Goal: Task Accomplishment & Management: Use online tool/utility

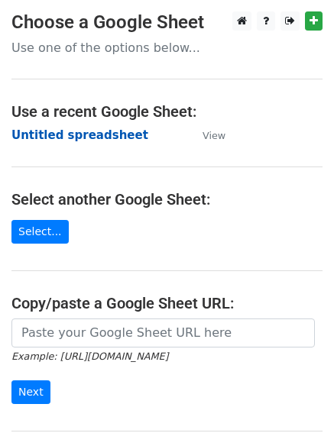
click at [36, 142] on strong "Untitled spreadsheet" at bounding box center [79, 135] width 137 height 14
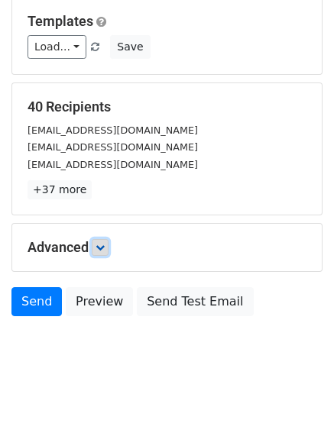
click at [103, 250] on icon at bounding box center [99, 247] width 9 height 9
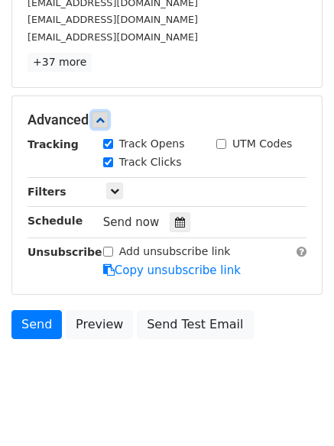
scroll to position [279, 0]
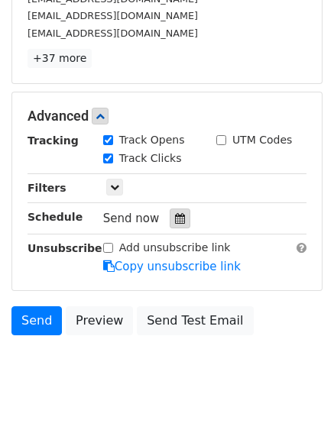
click at [173, 226] on div at bounding box center [179, 218] width 21 height 20
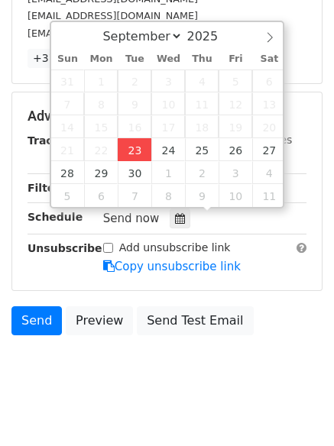
type input "2025-09-23 12:00"
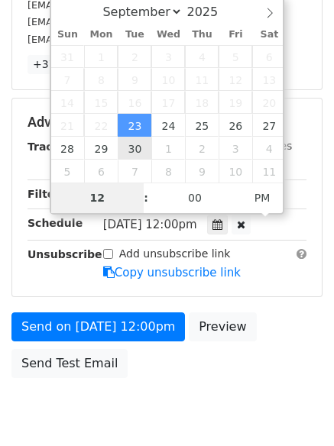
type input "4"
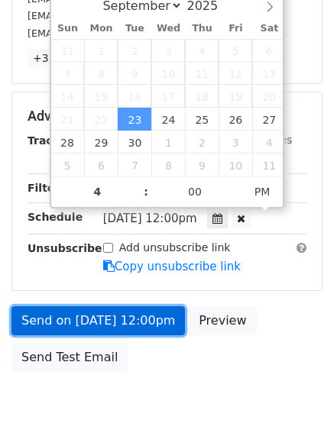
type input "2025-09-23 16:00"
click at [126, 327] on link "Send on Sep 23 at 12:00pm" at bounding box center [97, 320] width 173 height 29
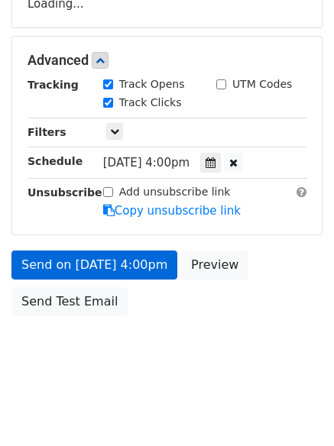
scroll to position [273, 0]
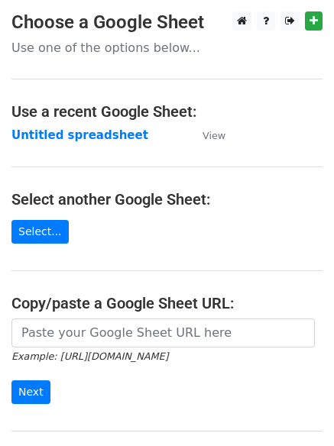
click at [40, 115] on h4 "Use a recent Google Sheet:" at bounding box center [166, 111] width 311 height 18
click at [41, 134] on strong "Untitled spreadsheet" at bounding box center [79, 135] width 137 height 14
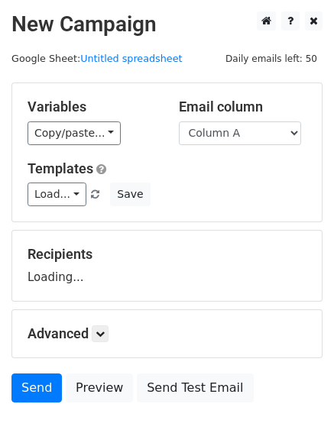
drag, startPoint x: 0, startPoint y: 0, endPoint x: 230, endPoint y: 137, distance: 267.8
click at [230, 137] on select "Column A Column B Column C Column D Column E" at bounding box center [240, 133] width 122 height 24
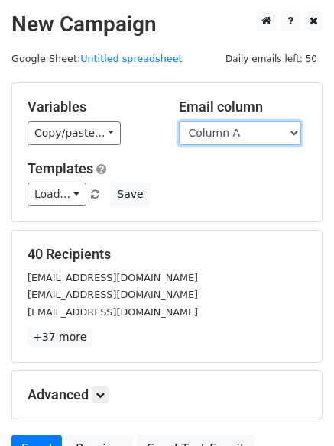
click at [230, 144] on select "Column A Column B Column C Column D Column E" at bounding box center [240, 133] width 122 height 24
select select "Column B"
click at [179, 121] on select "Column A Column B Column C Column D Column E" at bounding box center [240, 133] width 122 height 24
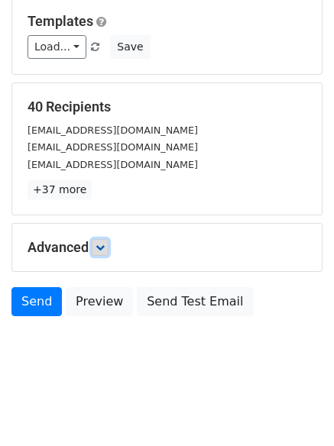
click at [101, 250] on icon at bounding box center [99, 247] width 9 height 9
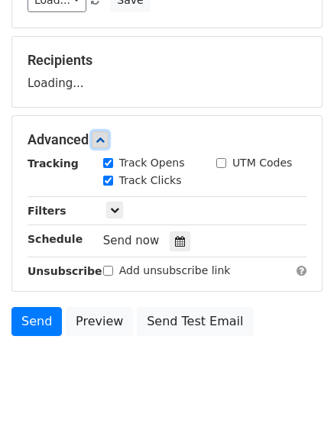
scroll to position [202, 0]
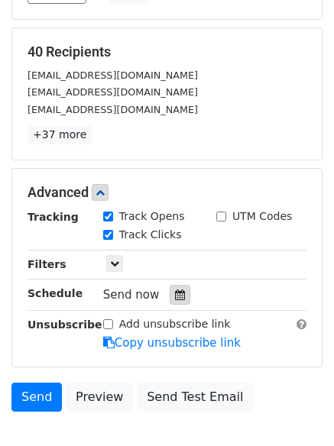
click at [175, 295] on icon at bounding box center [180, 294] width 10 height 11
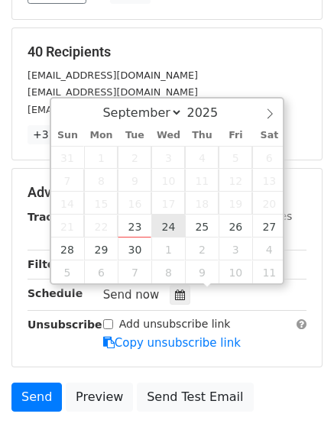
type input "2025-09-24 12:00"
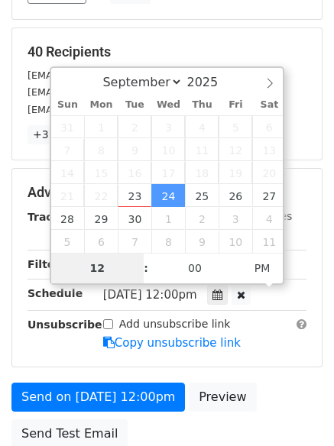
type input "5"
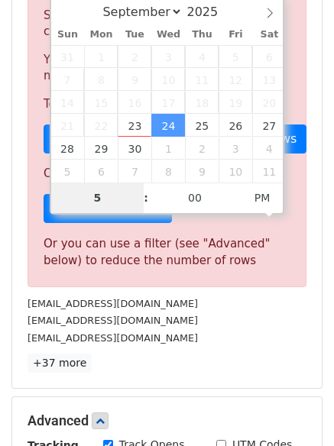
scroll to position [632, 0]
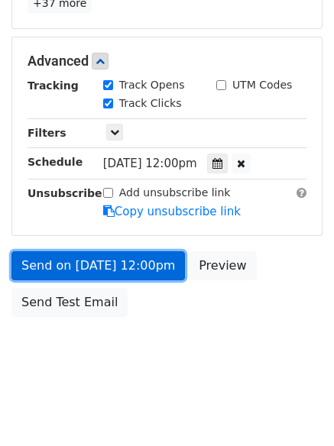
type input "2025-09-24 17:00"
click at [119, 273] on link "Send on Sep 24 at 12:00pm" at bounding box center [97, 265] width 173 height 29
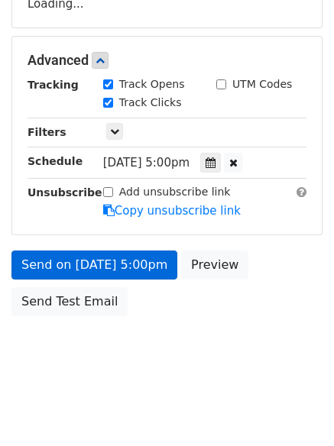
scroll to position [273, 0]
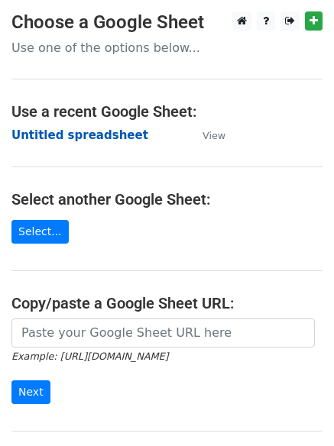
click at [50, 132] on strong "Untitled spreadsheet" at bounding box center [79, 135] width 137 height 14
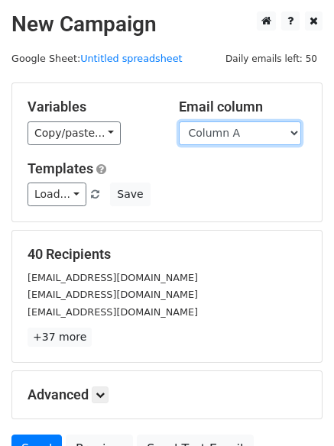
drag, startPoint x: 0, startPoint y: 0, endPoint x: 214, endPoint y: 137, distance: 254.1
click at [214, 137] on select "Column A Column B Column C Column D Column E" at bounding box center [240, 133] width 122 height 24
select select "Column C"
click at [179, 121] on select "Column A Column B Column C Column D Column E" at bounding box center [240, 133] width 122 height 24
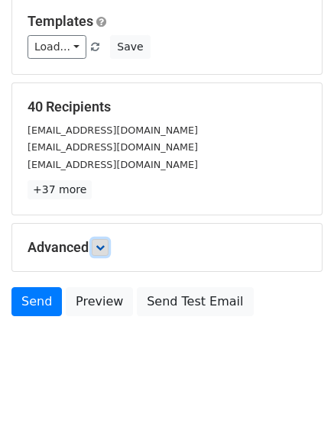
click at [101, 245] on icon at bounding box center [99, 247] width 9 height 9
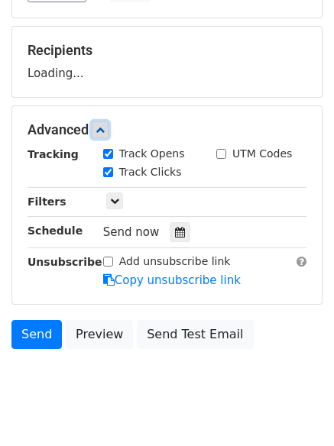
scroll to position [207, 0]
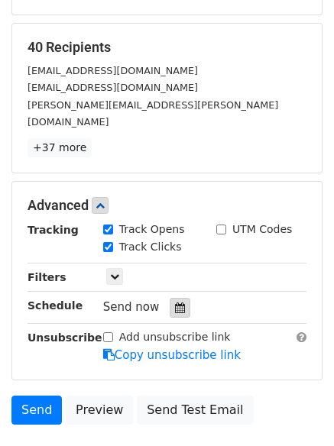
click at [175, 298] on div at bounding box center [179, 308] width 21 height 20
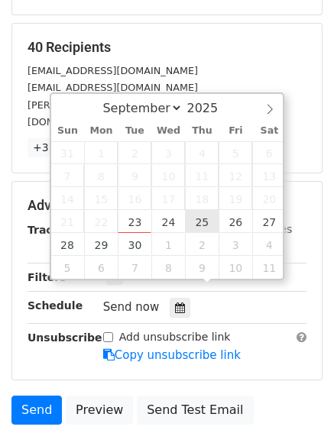
type input "[DATE] 12:00"
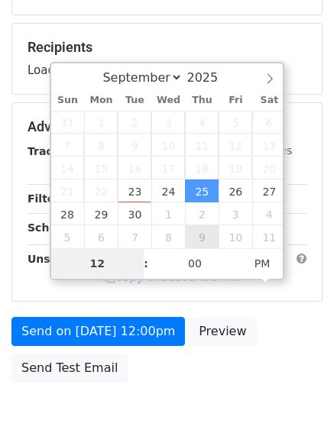
type input "6"
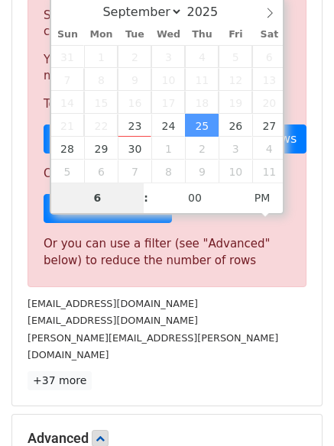
scroll to position [632, 0]
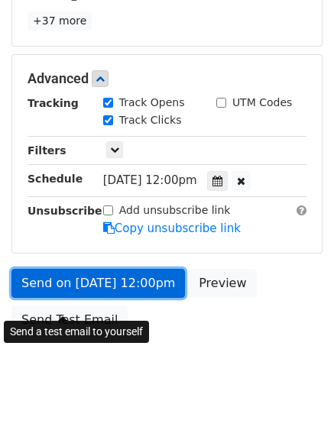
type input "[DATE] 18:00"
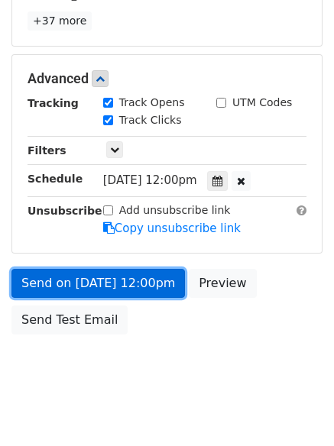
click at [113, 269] on link "Send on [DATE] 12:00pm" at bounding box center [97, 283] width 173 height 29
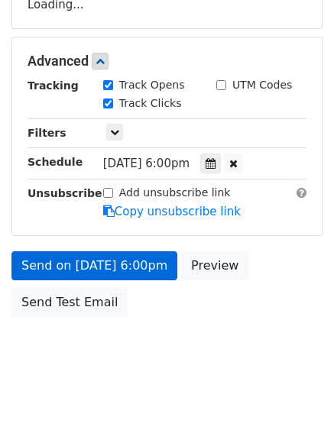
scroll to position [334, 0]
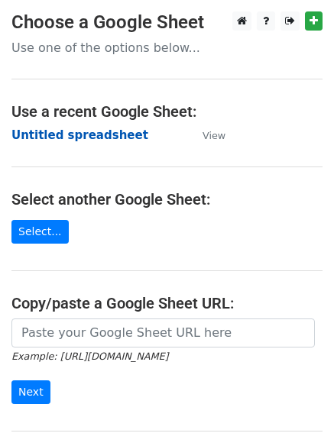
click at [44, 135] on strong "Untitled spreadsheet" at bounding box center [79, 135] width 137 height 14
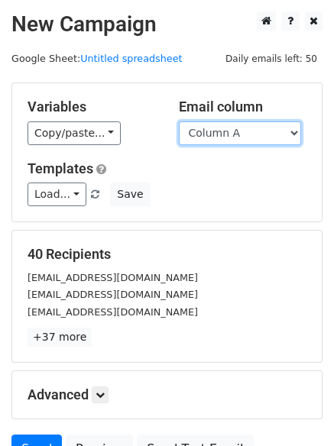
click at [265, 134] on select "Column A Column B Column C Column D Column E" at bounding box center [240, 133] width 122 height 24
select select "Column D"
click at [179, 121] on select "Column A Column B Column C Column D Column E" at bounding box center [240, 133] width 122 height 24
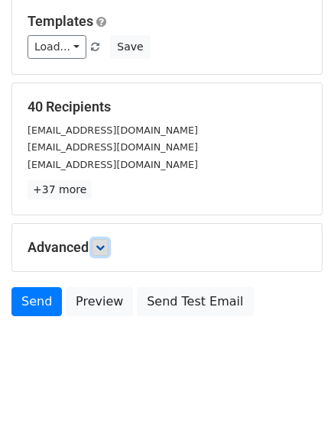
click at [108, 244] on link at bounding box center [100, 247] width 17 height 17
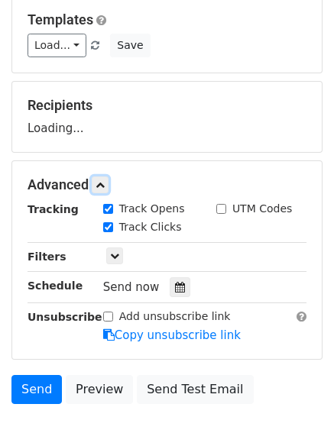
scroll to position [231, 0]
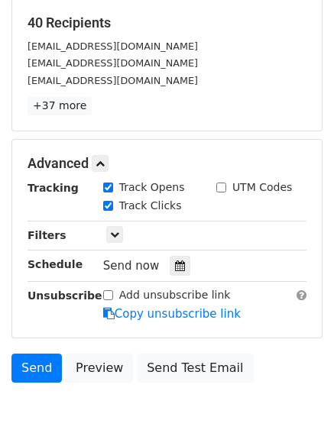
click at [185, 257] on div "Send now" at bounding box center [192, 266] width 179 height 21
click at [172, 260] on div at bounding box center [179, 266] width 21 height 20
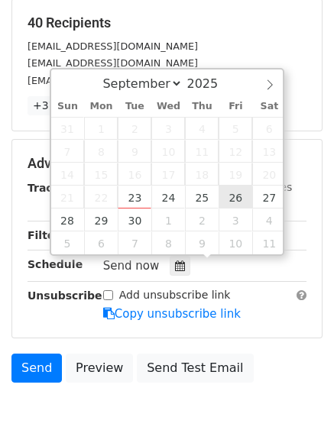
type input "2025-09-26 12:00"
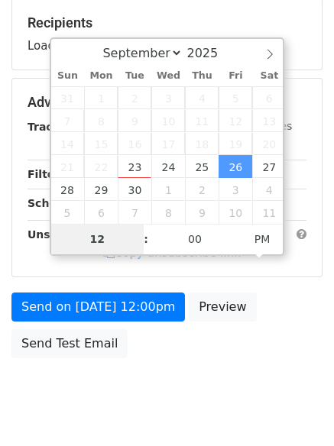
type input "7"
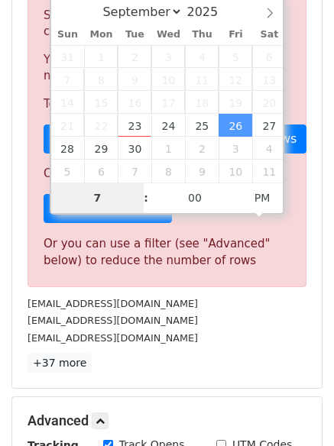
scroll to position [632, 0]
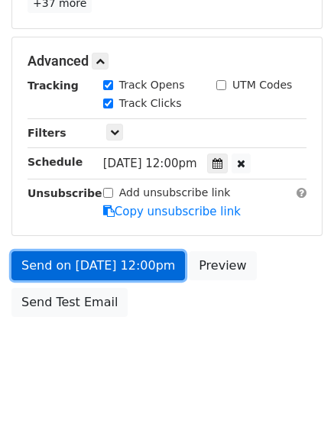
type input "2025-09-26 19:00"
click at [114, 266] on link "Send on Sep 26 at 12:00pm" at bounding box center [97, 265] width 173 height 29
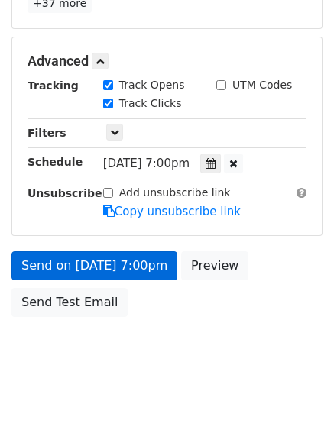
scroll to position [273, 0]
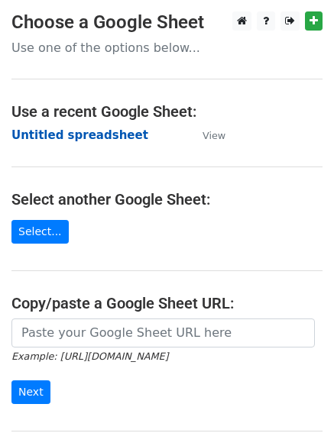
click at [51, 130] on strong "Untitled spreadsheet" at bounding box center [79, 135] width 137 height 14
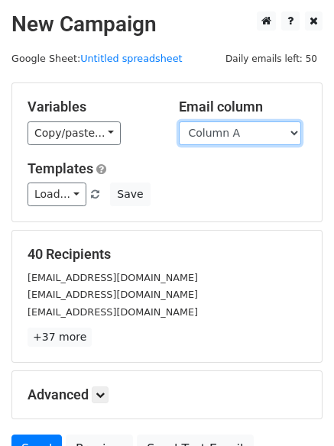
drag, startPoint x: 0, startPoint y: 0, endPoint x: 241, endPoint y: 140, distance: 278.8
click at [237, 134] on select "Column A Column B Column C Column D Column E" at bounding box center [240, 133] width 122 height 24
select select "Column E"
click at [179, 121] on select "Column A Column B Column C Column D Column E" at bounding box center [240, 133] width 122 height 24
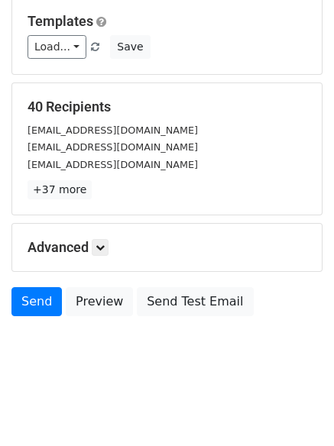
click at [95, 237] on div "Advanced Tracking Track Opens UTM Codes Track Clicks Filters Only include sprea…" at bounding box center [166, 247] width 309 height 47
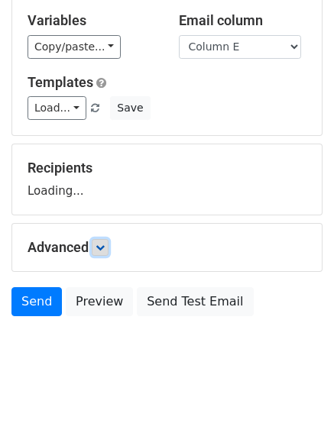
click at [103, 239] on link at bounding box center [100, 247] width 17 height 17
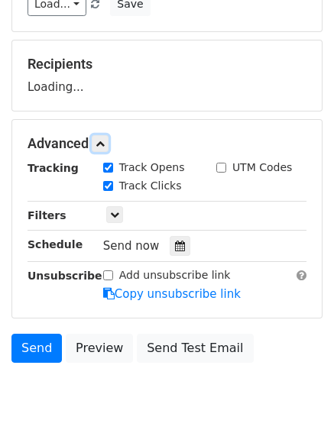
scroll to position [224, 0]
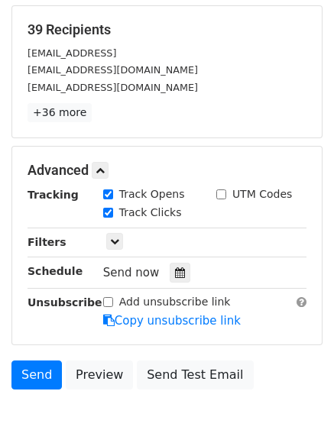
click at [183, 281] on div "Send now" at bounding box center [192, 273] width 179 height 21
click at [175, 275] on icon at bounding box center [180, 272] width 10 height 11
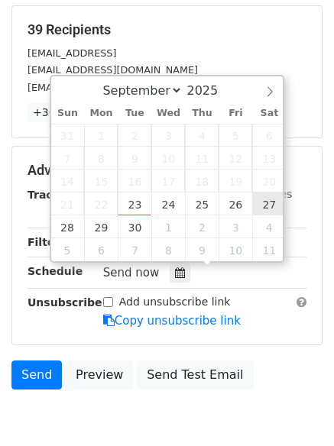
type input "2025-09-27 12:00"
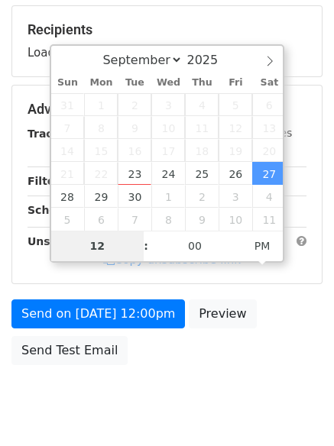
type input "8"
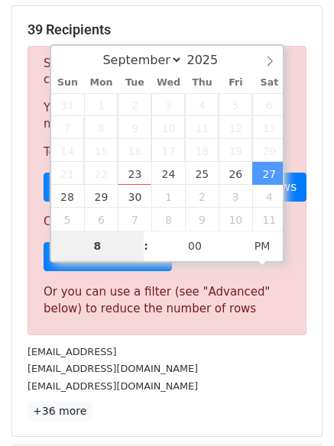
scroll to position [632, 0]
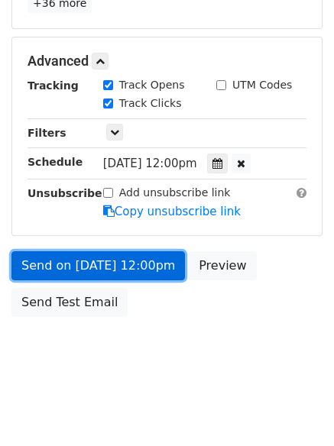
type input "2025-09-27 20:00"
click at [107, 269] on link "Send on Sep 27 at 12:00pm" at bounding box center [97, 265] width 173 height 29
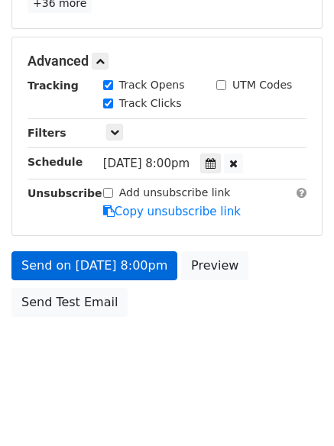
scroll to position [273, 0]
